Goal: Task Accomplishment & Management: Use online tool/utility

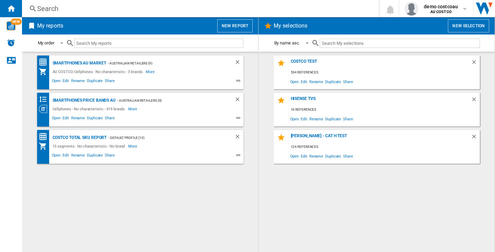
click at [370, 212] on div "Costco Test 534 references Open Edit Rename Duplicate Share Hisense TVs 16 refe…" at bounding box center [377, 151] width 223 height 193
click at [247, 29] on button "New report" at bounding box center [234, 25] width 35 height 13
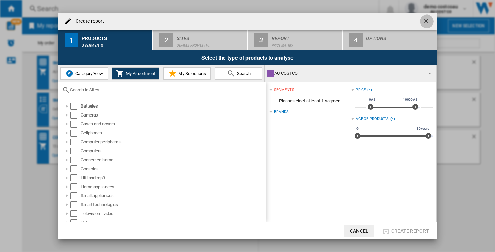
click at [426, 21] on ng-md-icon "getI18NText('BUTTONS.CLOSE_DIALOG')" at bounding box center [427, 22] width 8 height 8
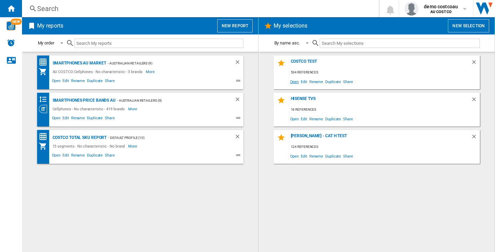
click at [292, 82] on span "Open" at bounding box center [294, 81] width 11 height 9
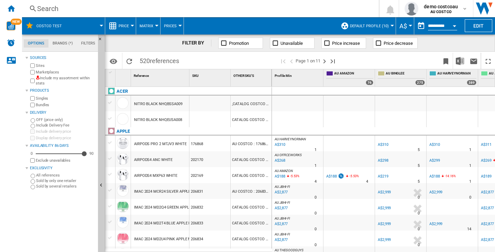
drag, startPoint x: 14, startPoint y: 8, endPoint x: 79, endPoint y: 37, distance: 71.2
click at [14, 8] on ng-md-icon "Home" at bounding box center [11, 8] width 8 height 8
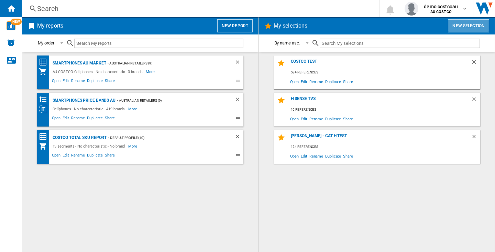
click at [461, 28] on button "New selection" at bounding box center [468, 25] width 41 height 13
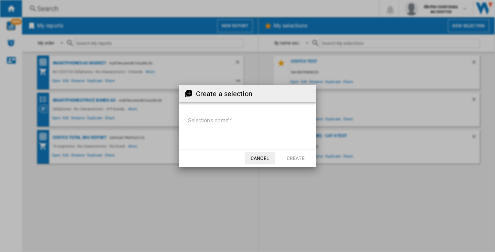
click at [235, 122] on input "Selection's name'" at bounding box center [248, 121] width 120 height 10
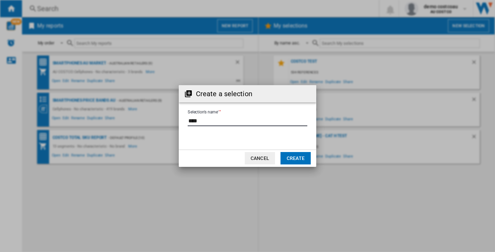
type input "****"
click at [296, 154] on button "Create" at bounding box center [296, 158] width 30 height 12
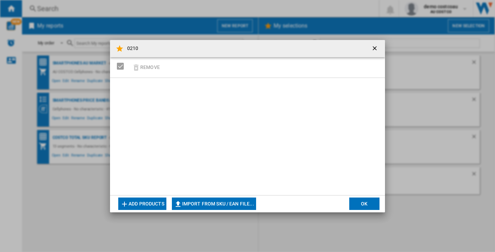
click at [228, 207] on button "Import from SKU / EAN file..." at bounding box center [214, 203] width 84 height 12
type input "**********"
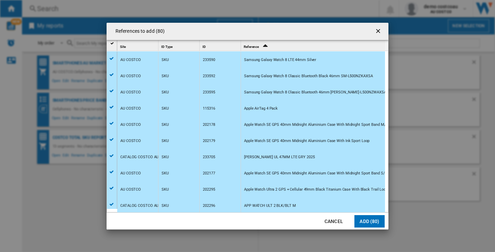
click at [371, 223] on button "Add (80)" at bounding box center [370, 221] width 30 height 12
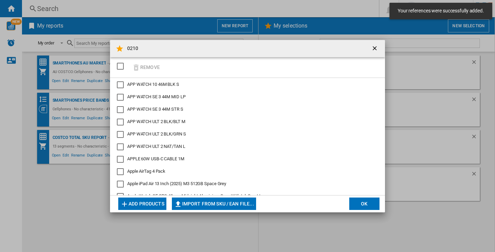
click at [362, 206] on button "OK" at bounding box center [365, 203] width 30 height 12
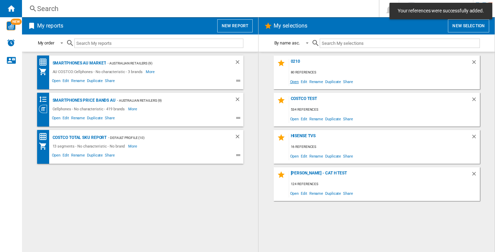
click at [294, 83] on span "Open" at bounding box center [294, 81] width 11 height 9
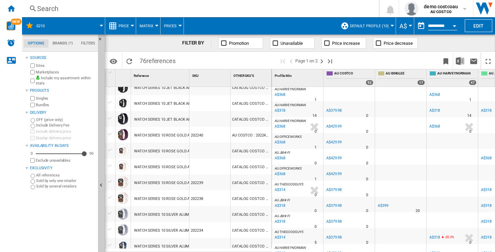
scroll to position [121, 0]
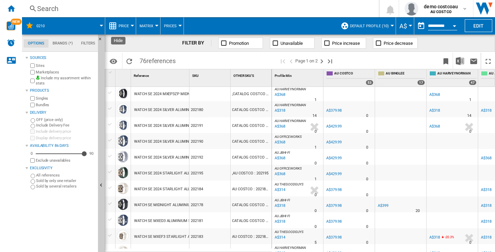
drag, startPoint x: 100, startPoint y: 38, endPoint x: 97, endPoint y: 45, distance: 7.4
click at [100, 39] on ng-md-icon "Hide" at bounding box center [102, 41] width 8 height 8
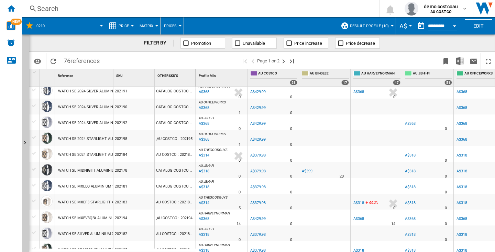
scroll to position [190, 0]
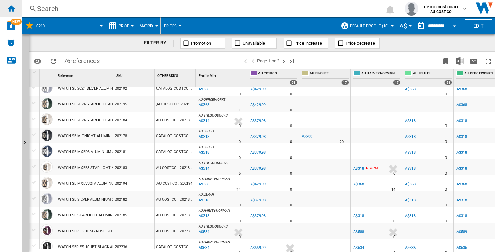
click at [11, 12] on ng-md-icon "Home" at bounding box center [11, 8] width 8 height 8
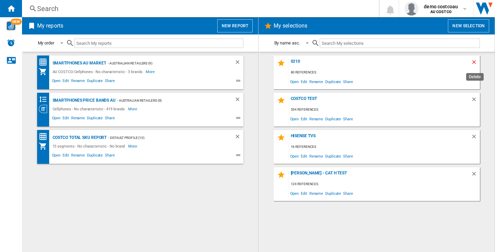
click at [478, 61] on ng-md-icon "Delete" at bounding box center [475, 63] width 8 height 8
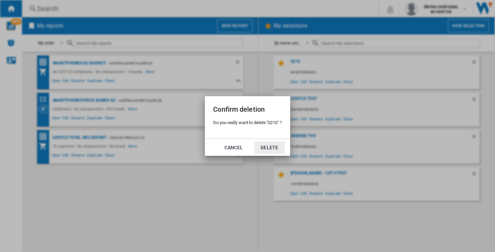
click at [269, 149] on button "Delete" at bounding box center [270, 147] width 30 height 12
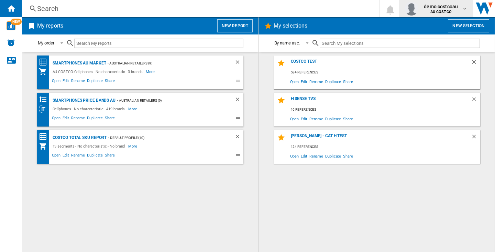
click at [444, 9] on span "demo costcoau" at bounding box center [441, 6] width 34 height 7
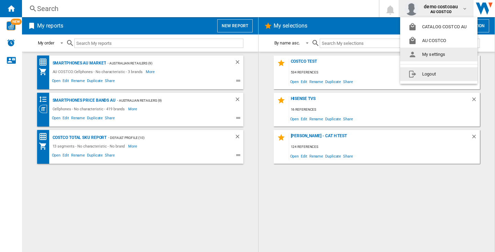
click at [444, 74] on button "Logout" at bounding box center [439, 74] width 77 height 14
